Goal: Navigation & Orientation: Find specific page/section

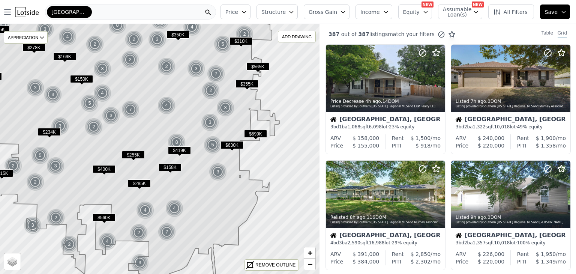
click at [137, 11] on div "[GEOGRAPHIC_DATA]" at bounding box center [130, 12] width 171 height 15
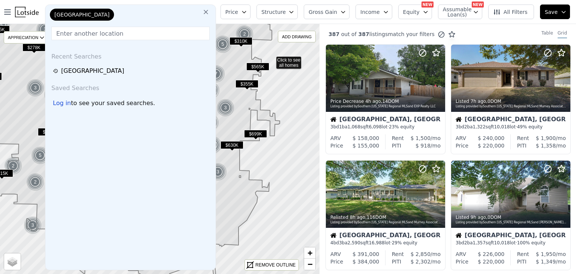
click at [271, 59] on icon at bounding box center [160, 149] width 386 height 302
